Goal: Task Accomplishment & Management: Manage account settings

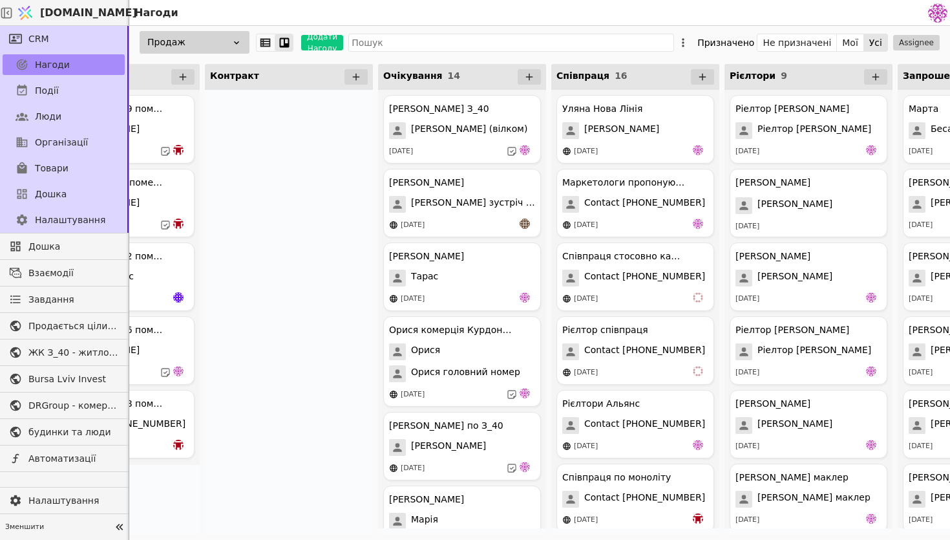
scroll to position [0, 668]
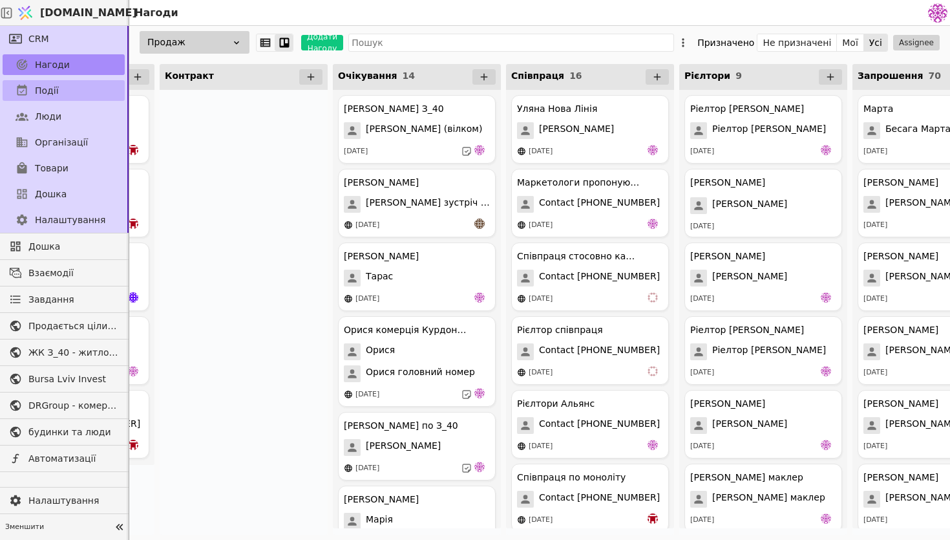
click at [64, 96] on link "Події" at bounding box center [64, 90] width 122 height 21
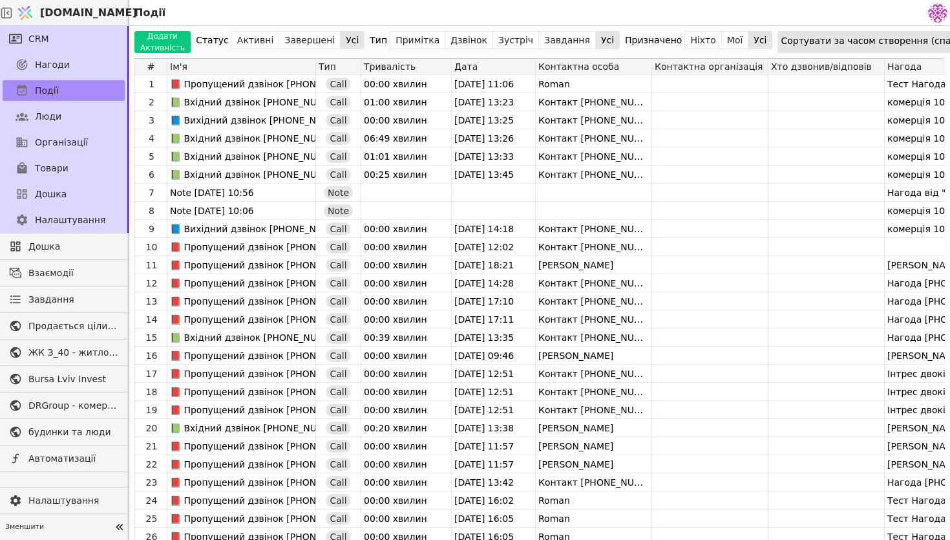
click at [917, 21] on div "Події" at bounding box center [527, 12] width 797 height 25
click at [912, 29] on div "Додати Активність Статус Активні Завершені Усі Тип Примітка Дзвінок Зустріч Зав…" at bounding box center [539, 42] width 821 height 32
click at [909, 39] on div "Сортувати за часом створення (спадання)" at bounding box center [882, 41] width 203 height 18
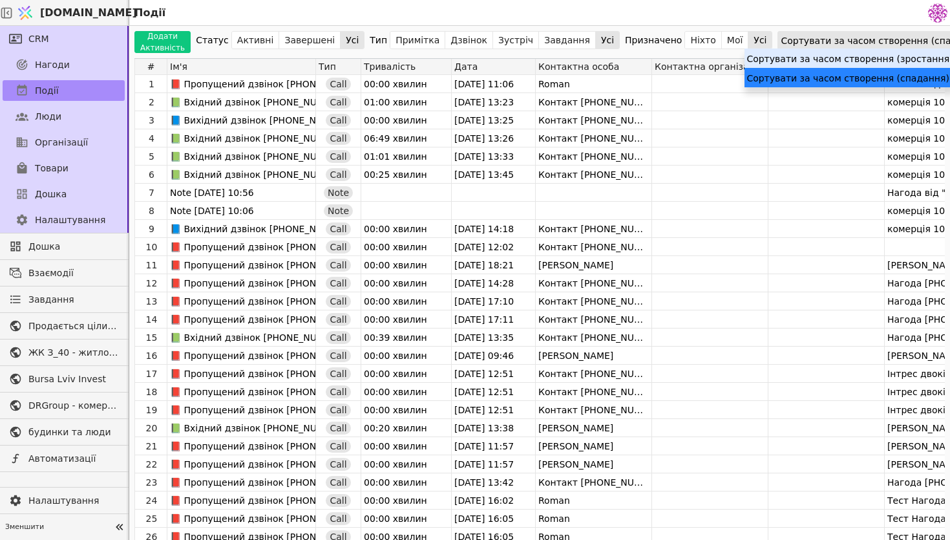
click at [888, 59] on div "Сортувати за часом створення (зростання)" at bounding box center [850, 57] width 210 height 19
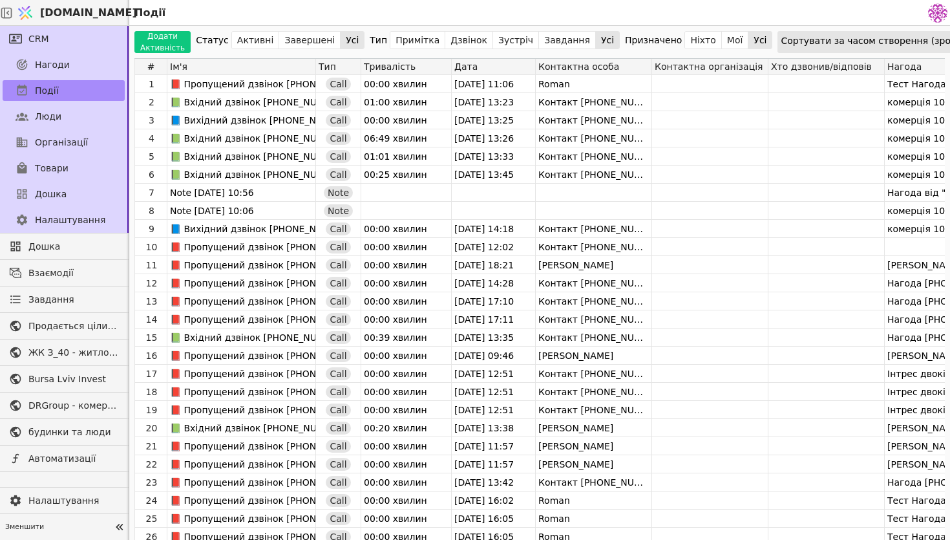
click at [895, 32] on div "Сортувати за часом створення (зростання)" at bounding box center [884, 41] width 206 height 18
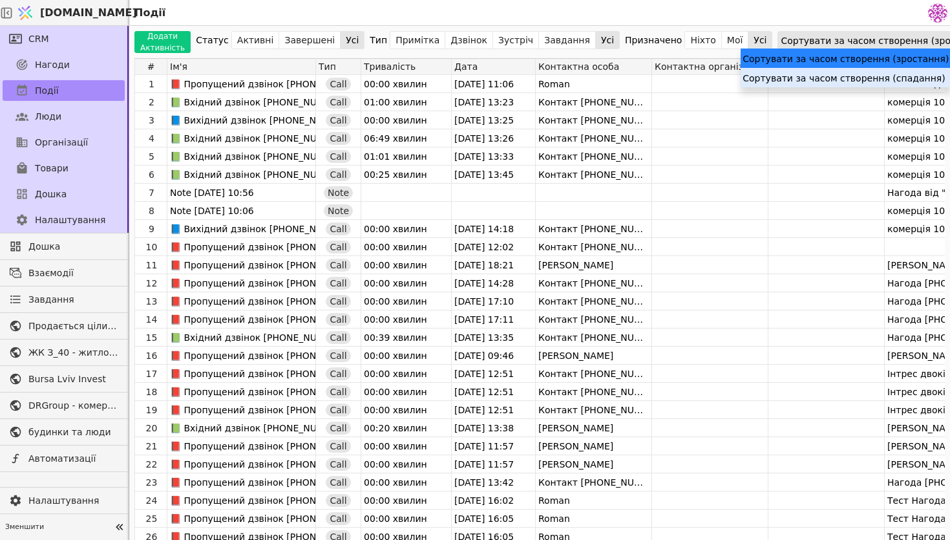
click at [884, 72] on div "Сортувати за часом створення (спадання)" at bounding box center [846, 77] width 210 height 19
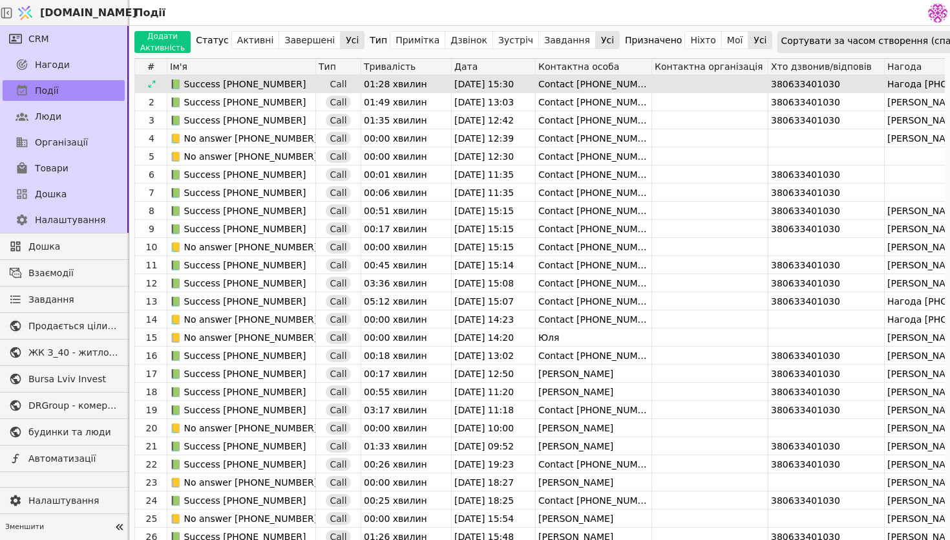
click at [433, 86] on div "01:28 хвилин" at bounding box center [406, 84] width 90 height 18
click at [796, 82] on div "380633401030" at bounding box center [827, 84] width 116 height 18
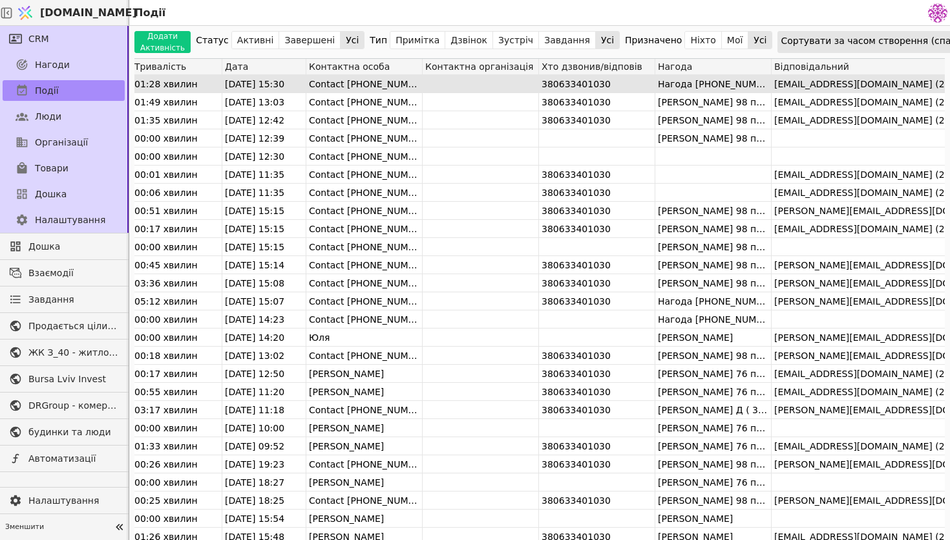
scroll to position [0, 231]
click at [383, 82] on div "Contact +380503706297" at bounding box center [363, 84] width 116 height 18
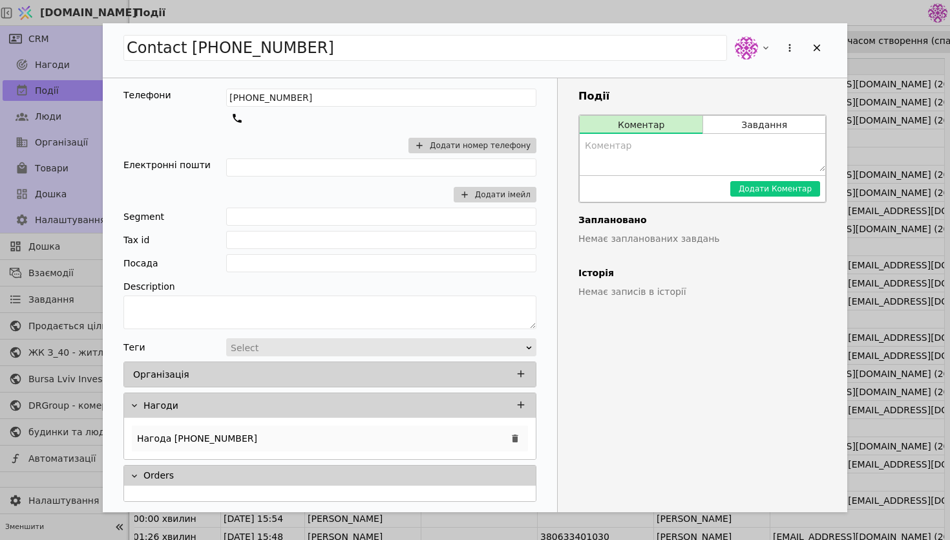
click at [302, 436] on div "Нагода +380503706297" at bounding box center [330, 438] width 396 height 26
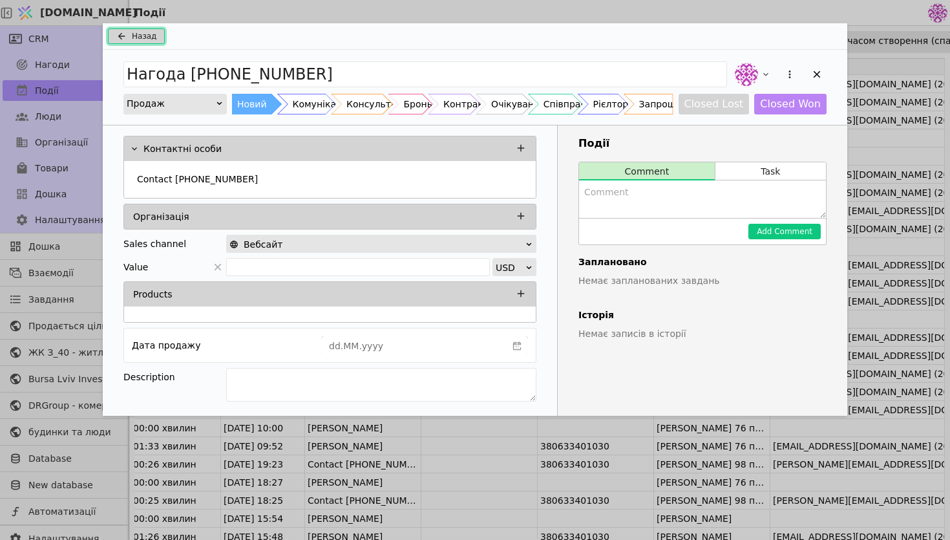
click at [136, 36] on span "Назад" at bounding box center [144, 36] width 25 height 12
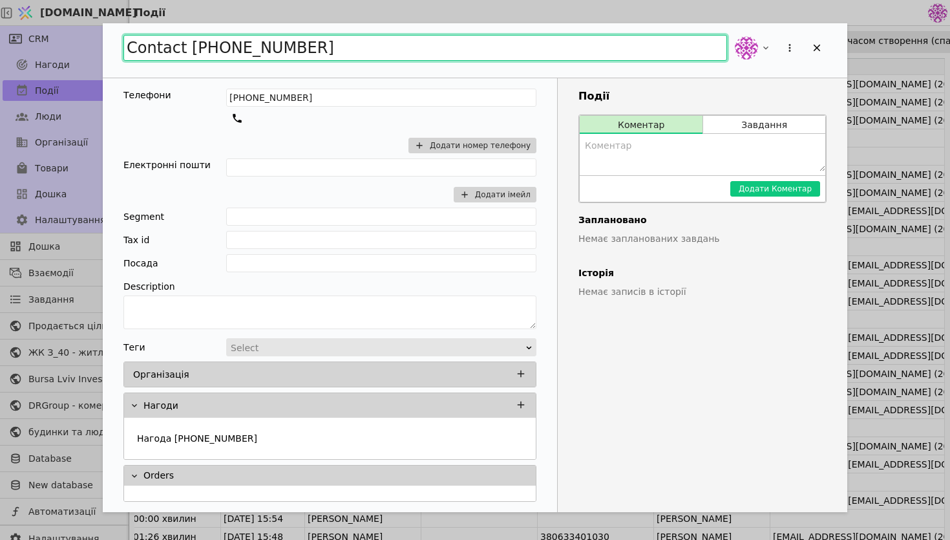
drag, startPoint x: 363, startPoint y: 55, endPoint x: 84, endPoint y: 52, distance: 279.3
click at [84, 52] on div "Contact +380503706297 Телефони +380503706297 Додати номер телефону Електронні п…" at bounding box center [475, 270] width 950 height 540
type input "М"
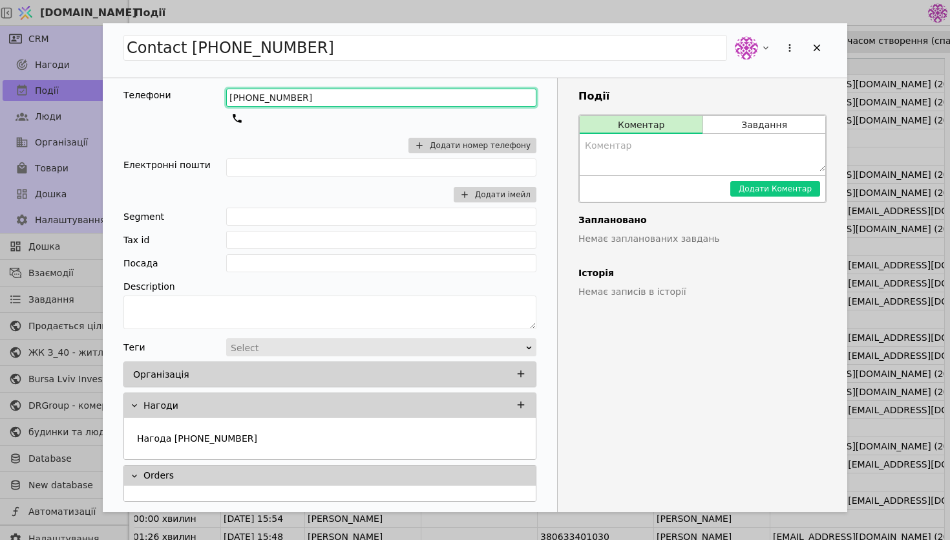
drag, startPoint x: 321, startPoint y: 92, endPoint x: 204, endPoint y: 92, distance: 117.0
click at [204, 92] on div "Телефони +380503706297 Додати номер телефону" at bounding box center [329, 124] width 413 height 70
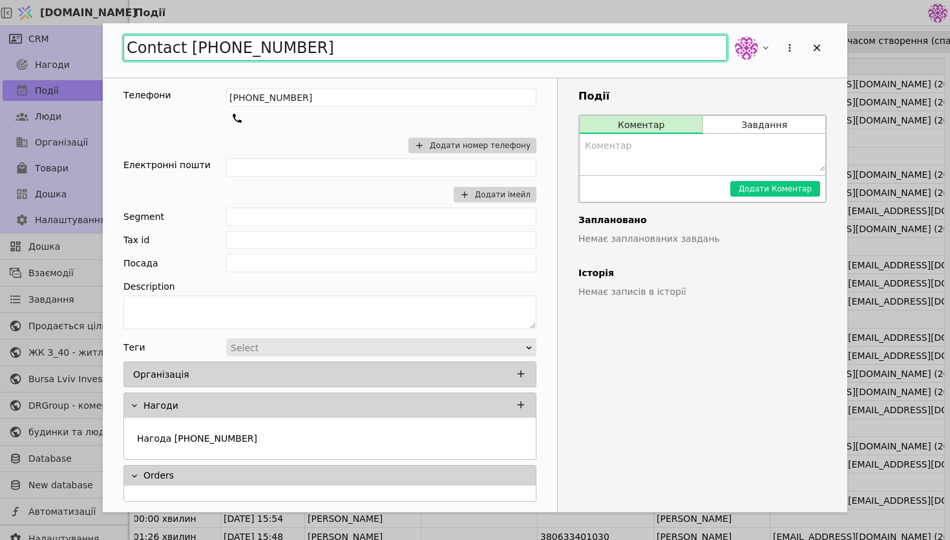
click at [330, 58] on input "Contact +380503706297" at bounding box center [425, 48] width 604 height 26
drag, startPoint x: 330, startPoint y: 58, endPoint x: 149, endPoint y: 47, distance: 182.0
click at [149, 47] on input "Contact +380503706297" at bounding box center [425, 48] width 604 height 26
type input "Максим"
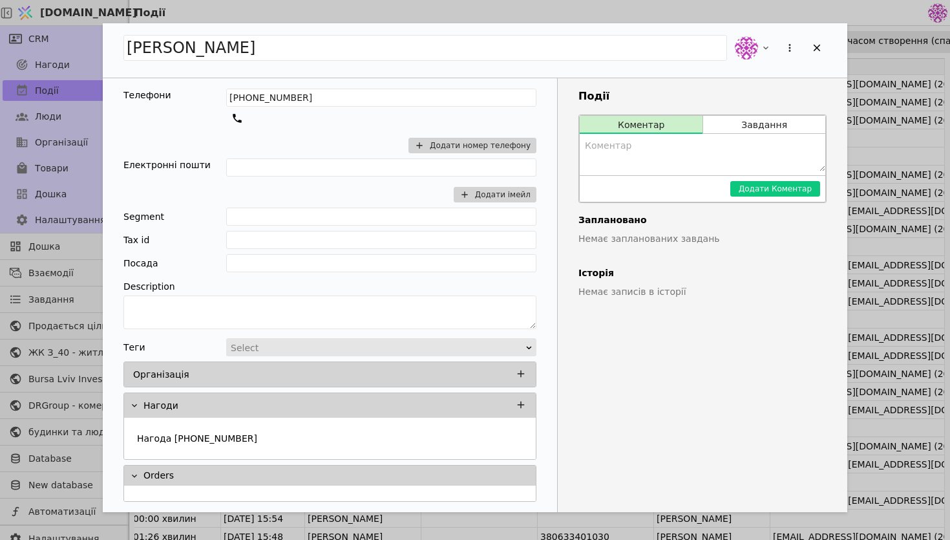
click at [661, 152] on textarea "Add Opportunity" at bounding box center [703, 152] width 246 height 37
type textarea "інтерес до курдонерів"
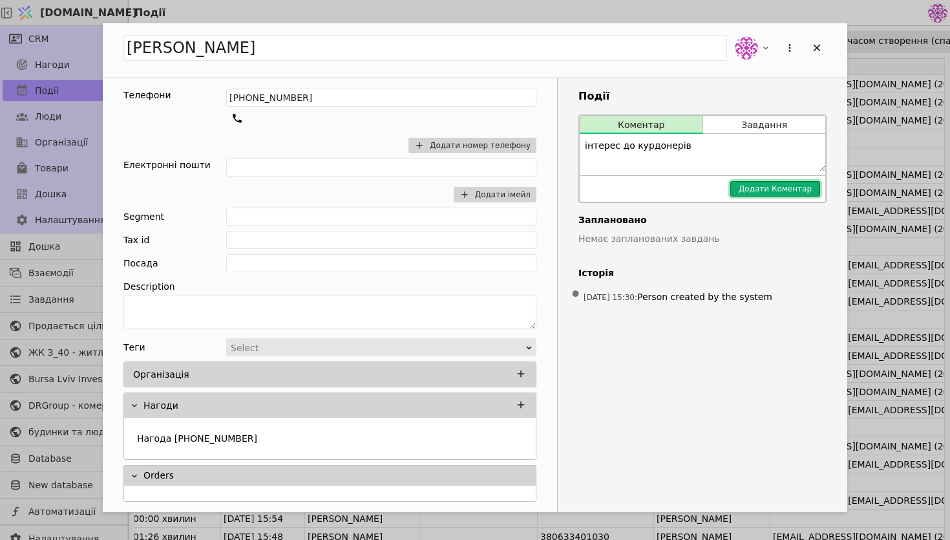
click at [797, 190] on button "Додати Коментар" at bounding box center [776, 189] width 90 height 16
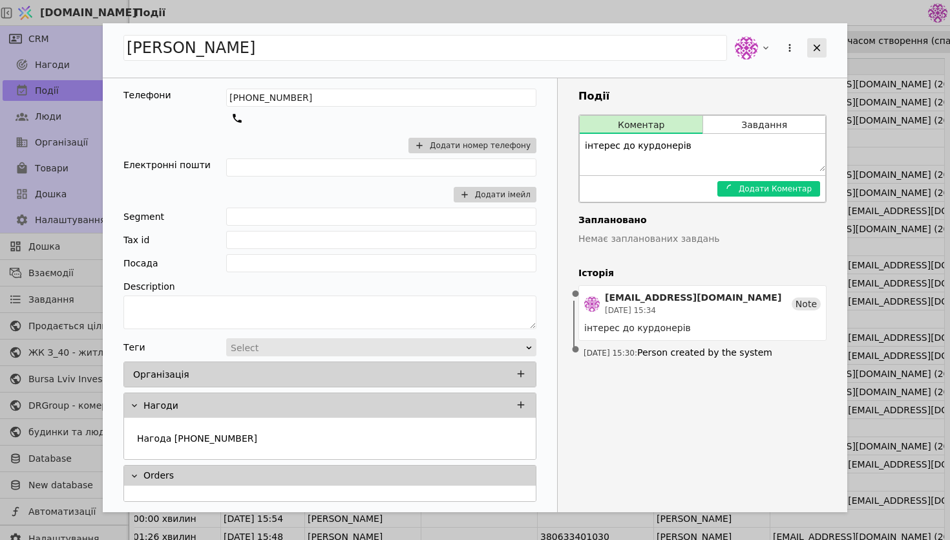
click at [822, 56] on div "Add Opportunity" at bounding box center [817, 47] width 19 height 19
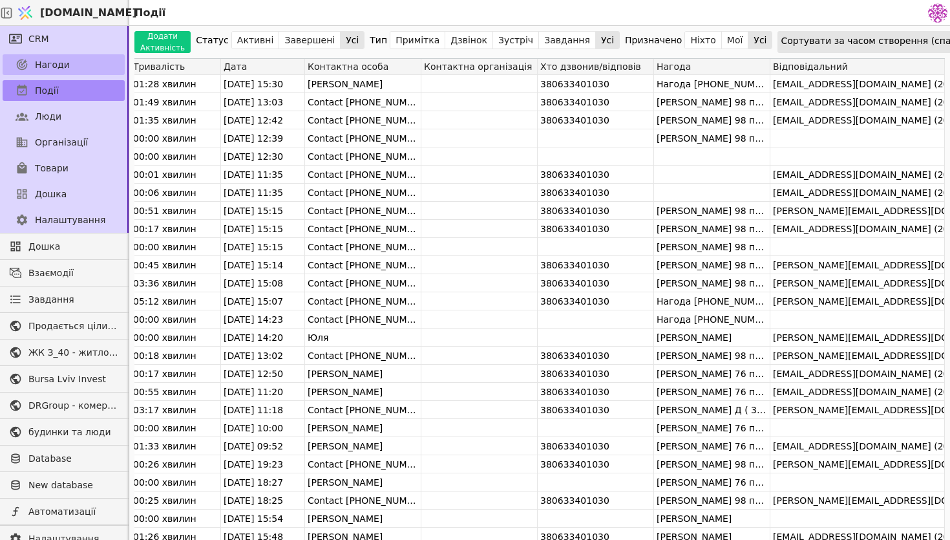
click at [90, 66] on link "Нагоди" at bounding box center [64, 64] width 122 height 21
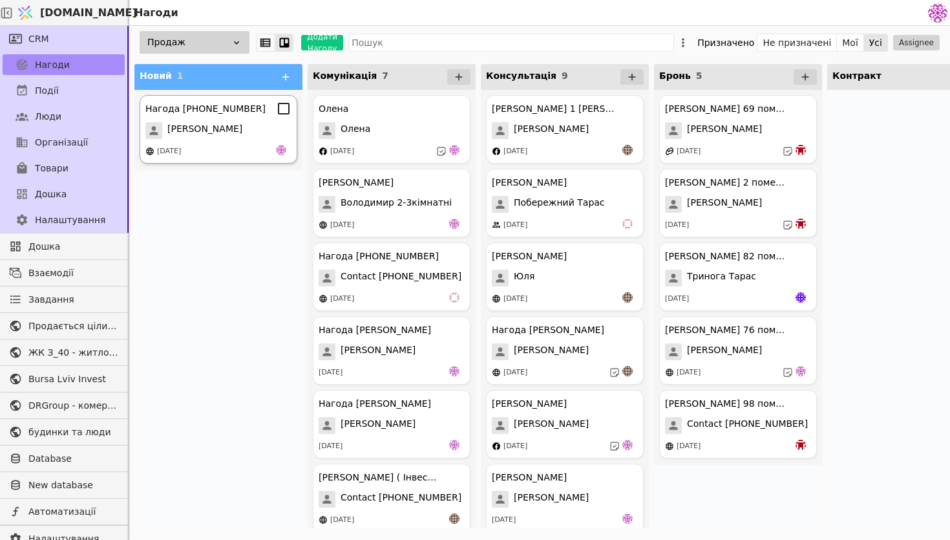
click at [237, 150] on div "20.09.2025" at bounding box center [218, 151] width 146 height 13
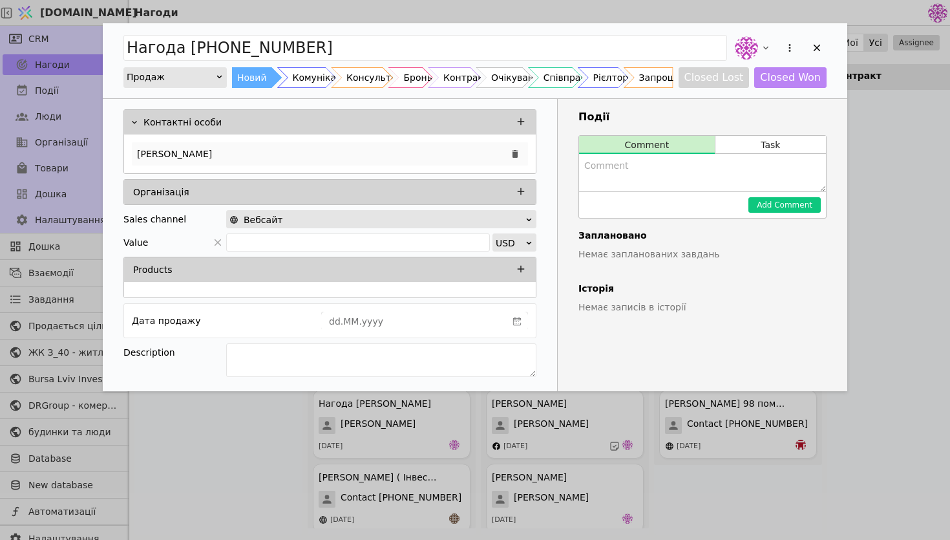
click at [310, 151] on div "Максим" at bounding box center [330, 153] width 396 height 23
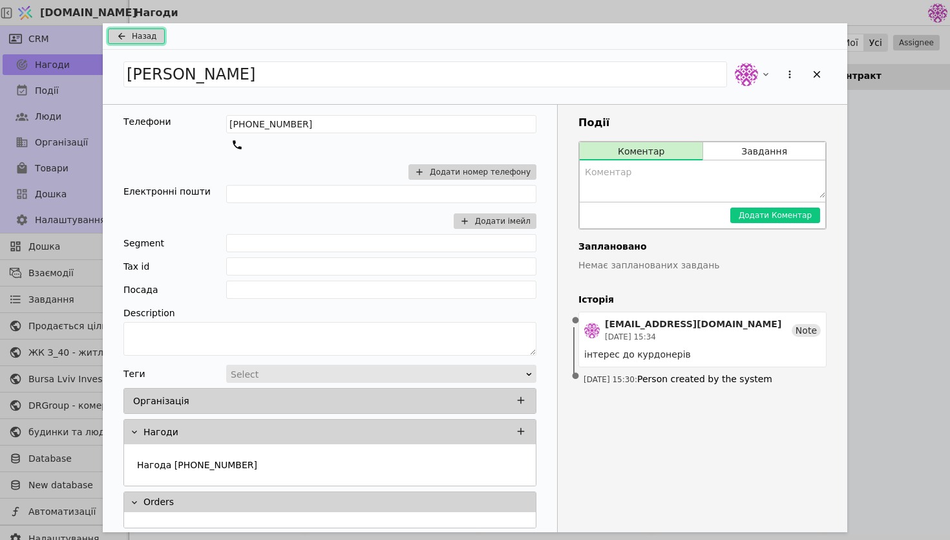
click at [139, 34] on span "Назад" at bounding box center [144, 36] width 25 height 12
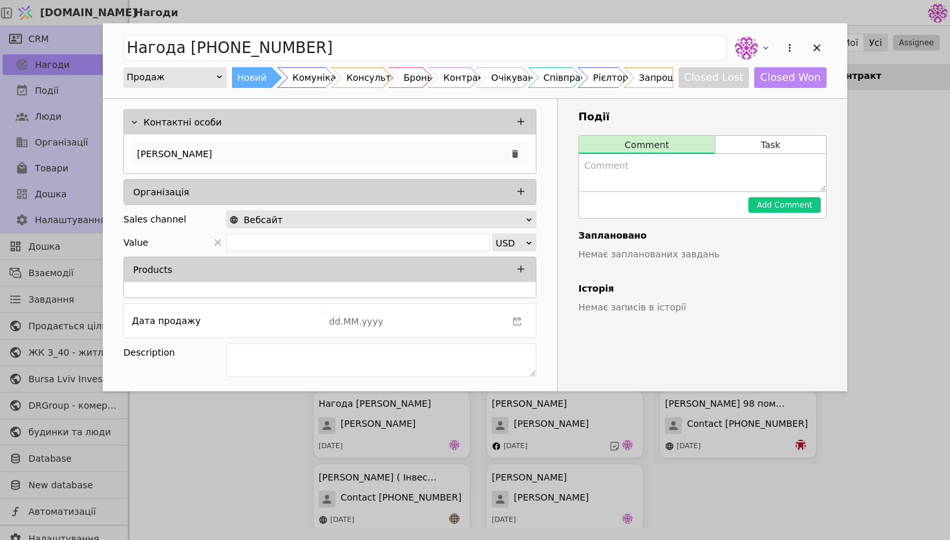
click at [288, 162] on div "Максим" at bounding box center [330, 153] width 396 height 23
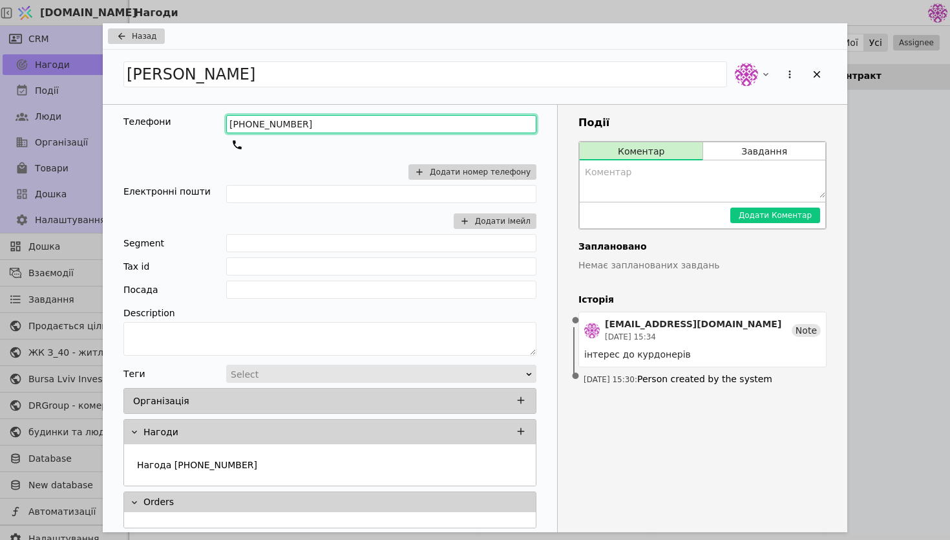
drag, startPoint x: 317, startPoint y: 120, endPoint x: 143, endPoint y: 120, distance: 173.9
click at [142, 120] on div "Телефони +380503706297 Додати номер телефону" at bounding box center [329, 150] width 413 height 70
